Goal: Find specific page/section: Find specific page/section

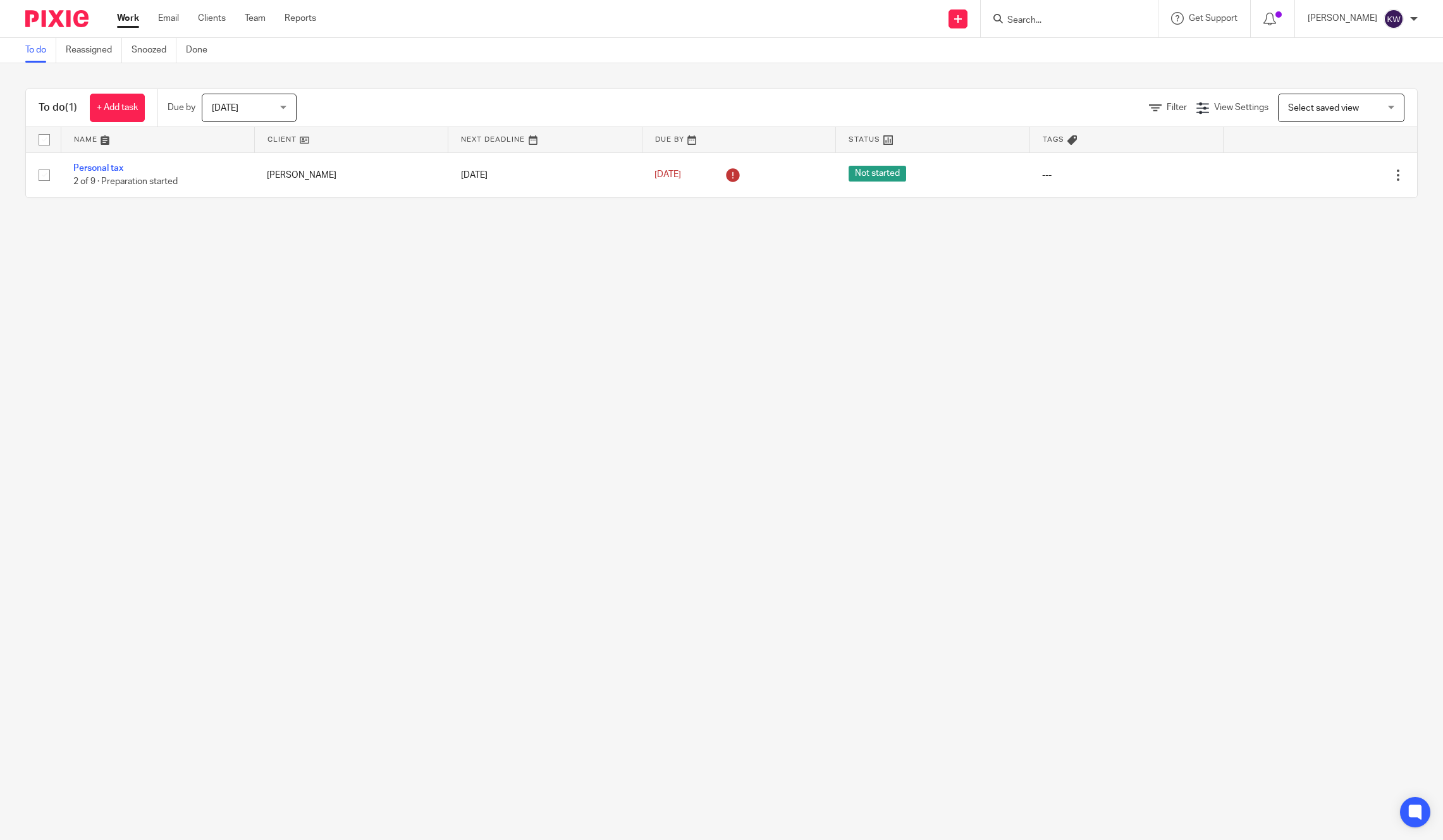
click at [1039, 20] on input "Search" at bounding box center [1063, 21] width 114 height 11
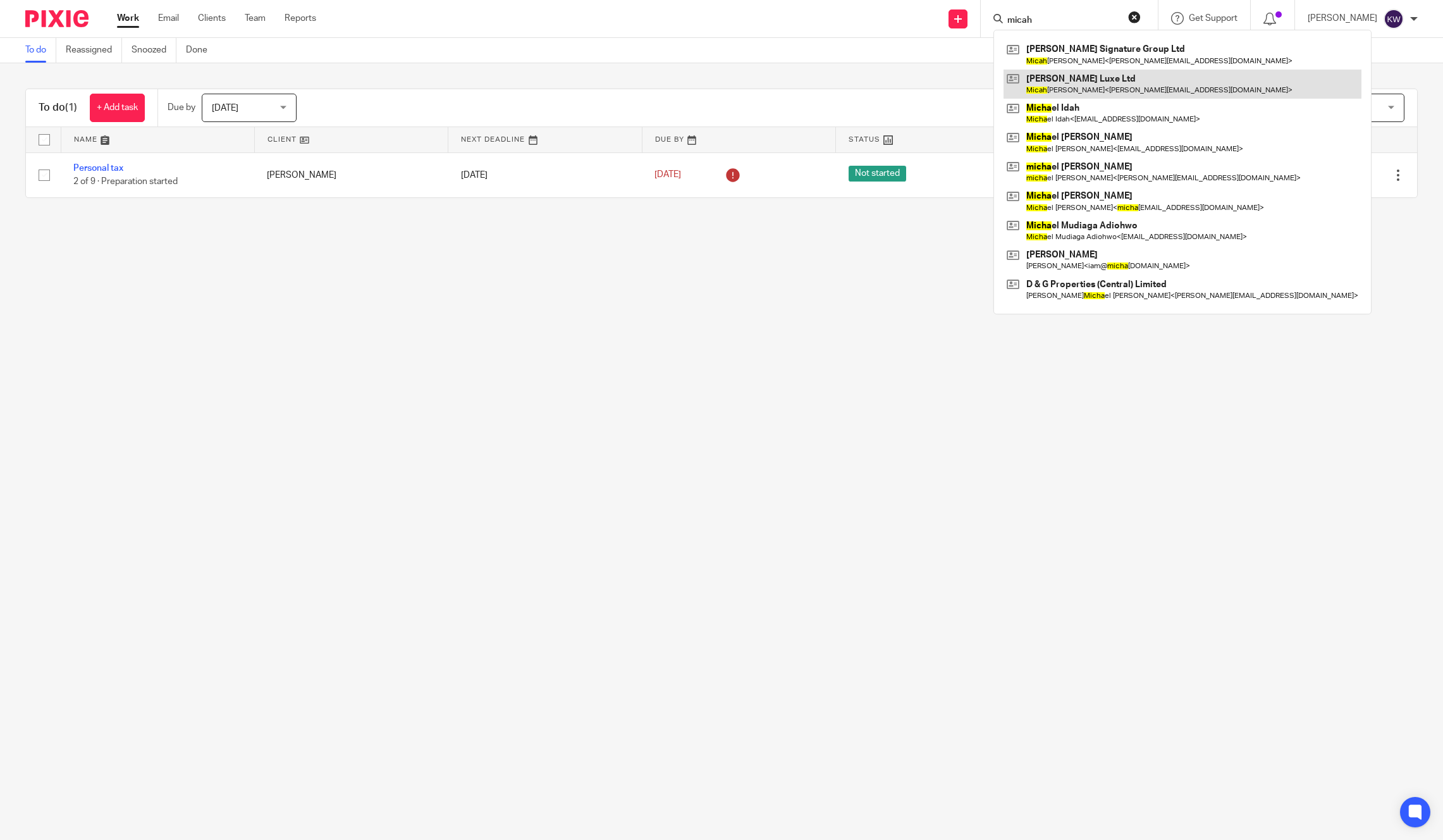
type input "micah"
click at [1048, 78] on link at bounding box center [1182, 83] width 358 height 29
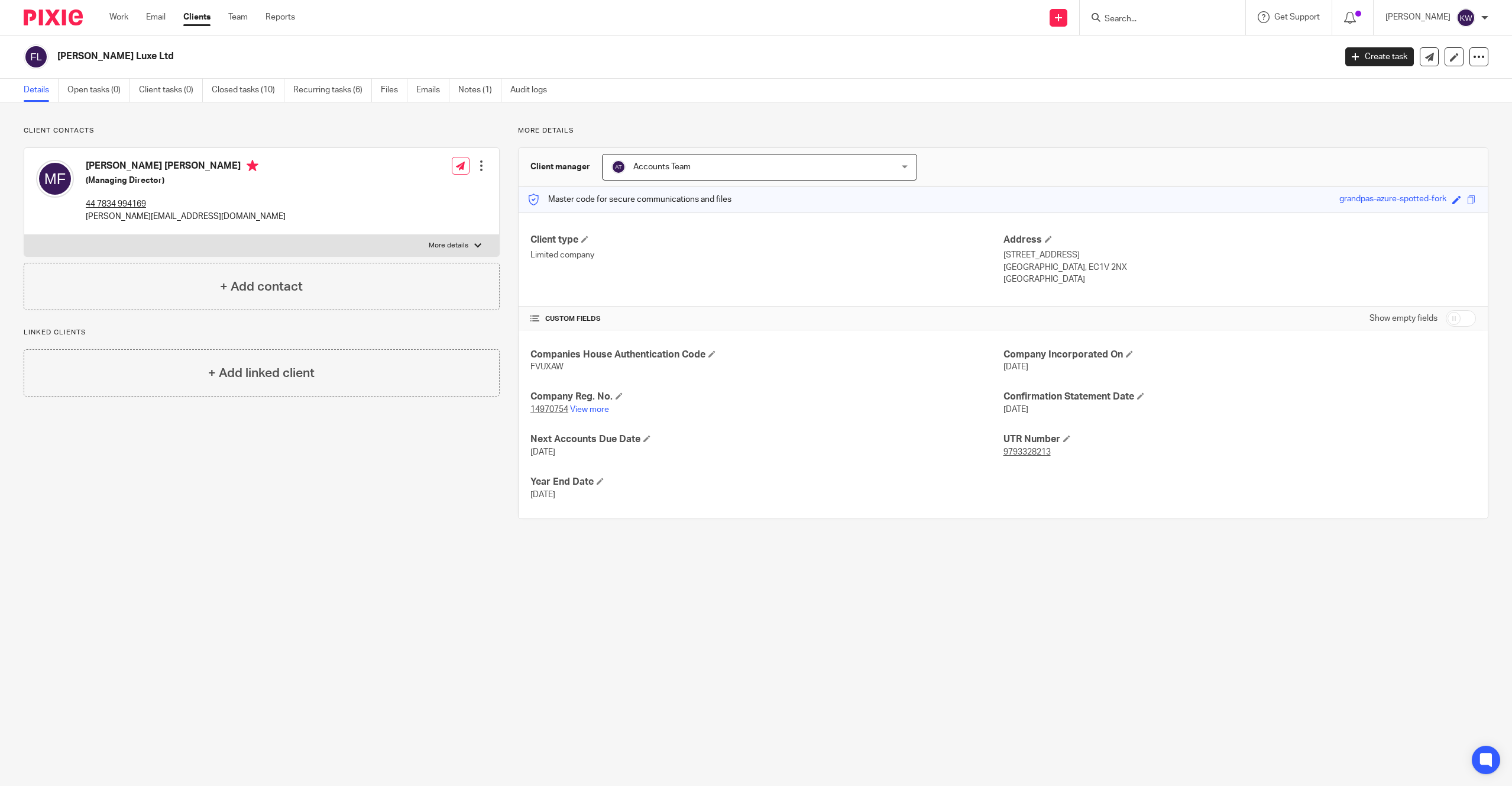
click at [1143, 19] on input "Search" at bounding box center [1156, 19] width 106 height 10
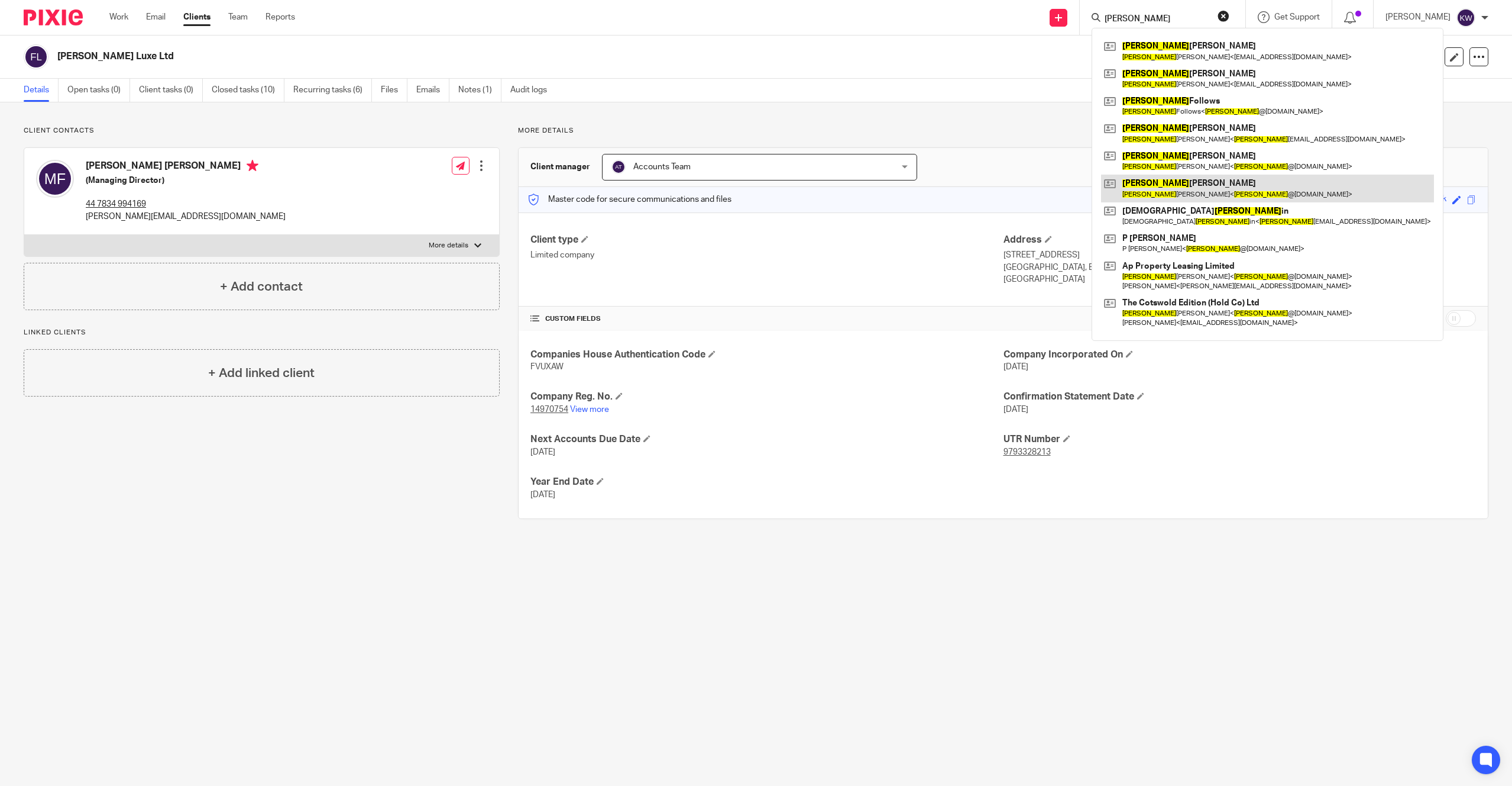
type input "[PERSON_NAME]"
click at [1181, 186] on link at bounding box center [1268, 188] width 333 height 27
